Goal: Entertainment & Leisure: Consume media (video, audio)

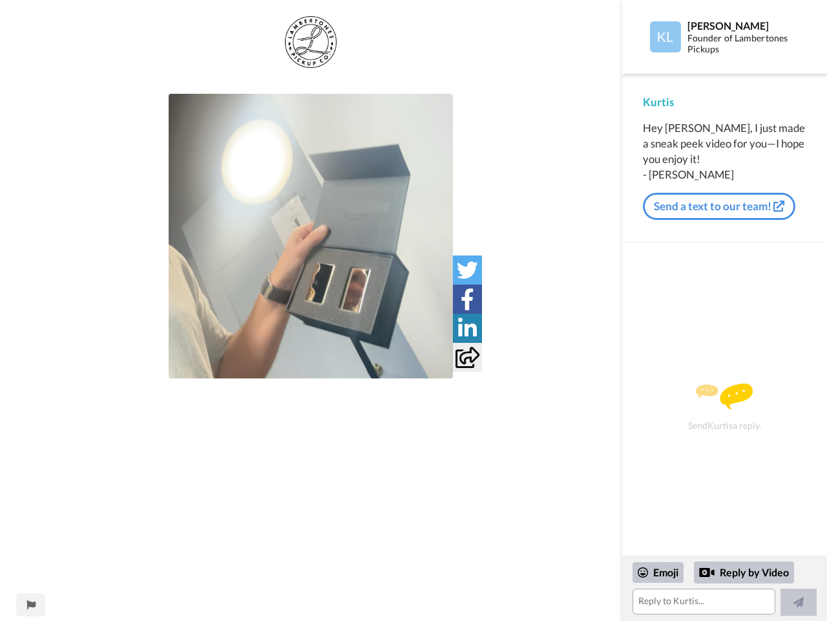
click at [311, 236] on img at bounding box center [311, 236] width 284 height 284
click at [467, 270] on icon at bounding box center [467, 269] width 21 height 21
click at [467, 299] on icon at bounding box center [468, 298] width 14 height 21
click at [467, 328] on icon at bounding box center [467, 327] width 19 height 21
click at [467, 357] on icon at bounding box center [468, 356] width 24 height 21
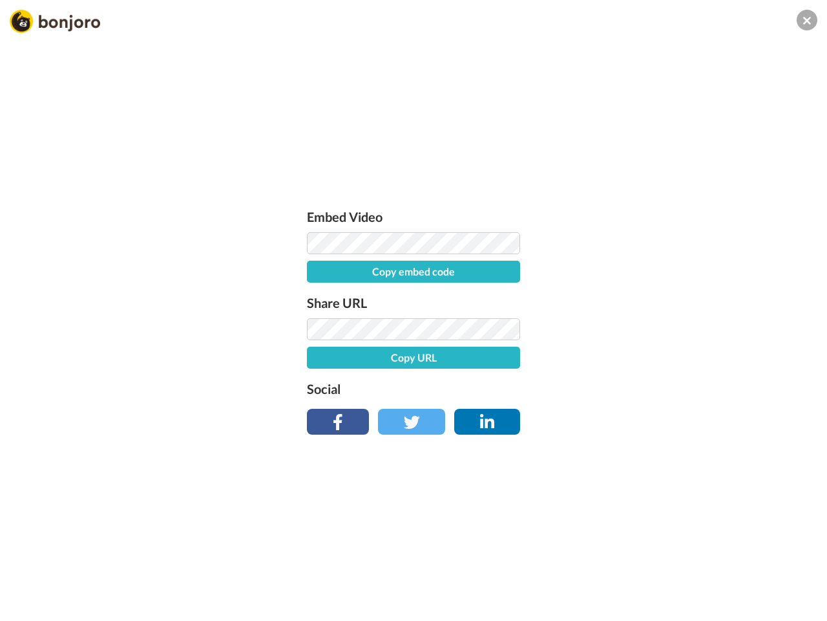
click at [30, 604] on div "Embed Video Copy embed code Share URL Copy URL Social" at bounding box center [413, 380] width 827 height 621
click at [725, 588] on div "Embed Video Copy embed code Share URL Copy URL Social" at bounding box center [413, 380] width 827 height 621
click at [659, 572] on div "Embed Video Copy embed code Share URL Copy URL Social" at bounding box center [413, 380] width 827 height 621
click at [745, 572] on div "Embed Video Copy embed code Share URL Copy URL Social" at bounding box center [413, 380] width 827 height 621
click at [799, 602] on div "Embed Video Copy embed code Share URL Copy URL Social" at bounding box center [413, 380] width 827 height 621
